Goal: Contribute content

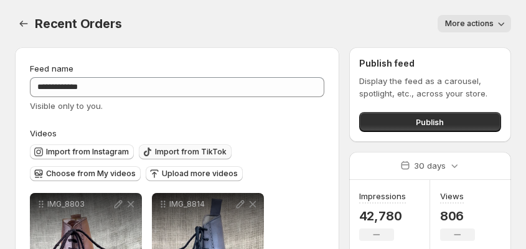
scroll to position [32, 0]
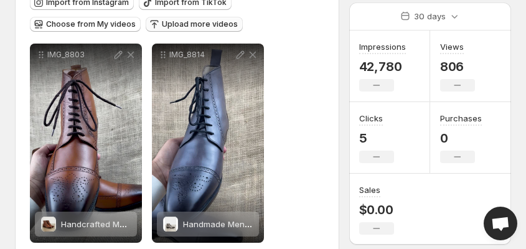
click at [169, 24] on span "Upload more videos" at bounding box center [200, 24] width 76 height 10
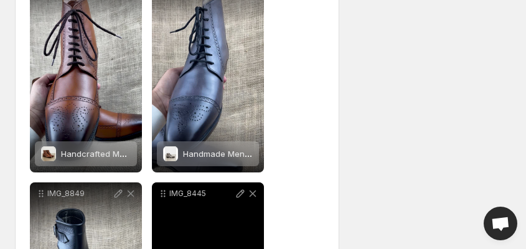
scroll to position [199, 0]
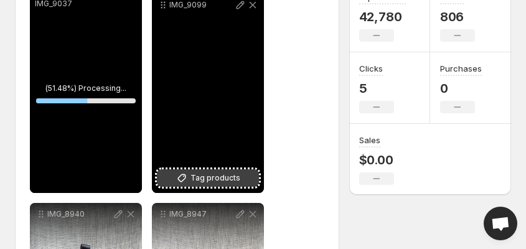
click at [199, 177] on span "Tag products" at bounding box center [215, 178] width 50 height 12
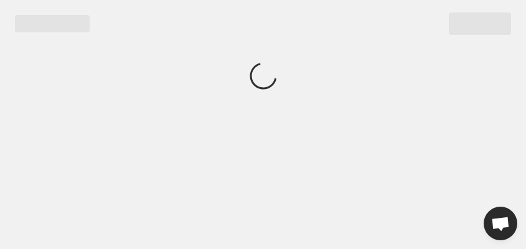
scroll to position [0, 0]
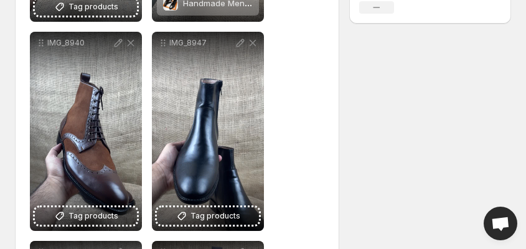
scroll to position [398, 0]
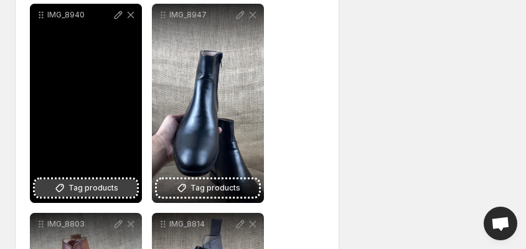
click at [75, 187] on span "Tag products" at bounding box center [93, 188] width 50 height 12
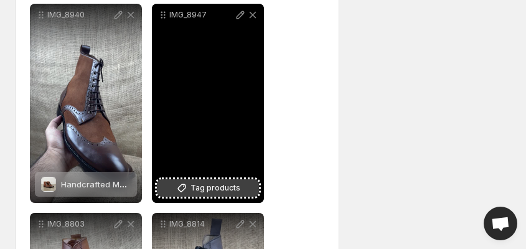
click at [200, 189] on span "Tag products" at bounding box center [215, 188] width 50 height 12
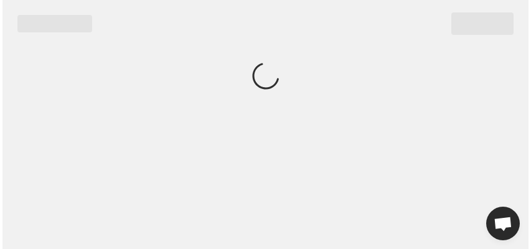
scroll to position [0, 0]
